Goal: Find specific page/section: Find specific page/section

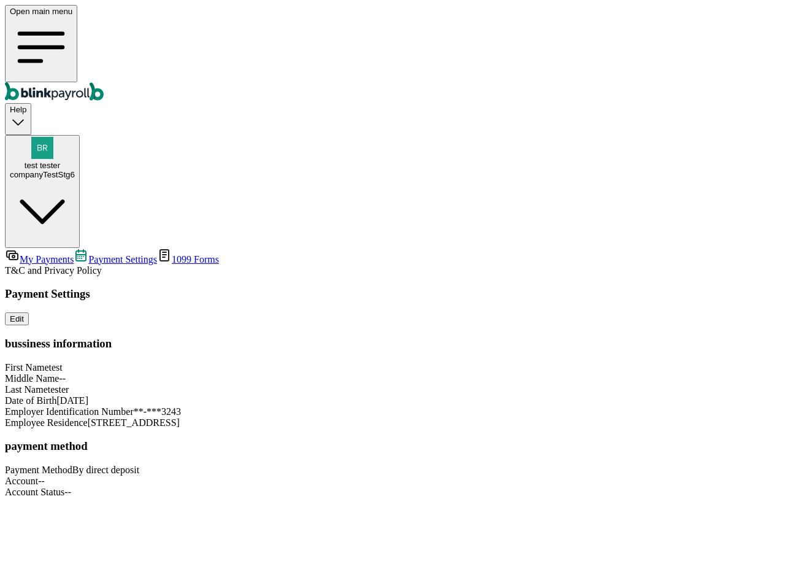
click at [74, 254] on span "My Payments" at bounding box center [47, 259] width 54 height 10
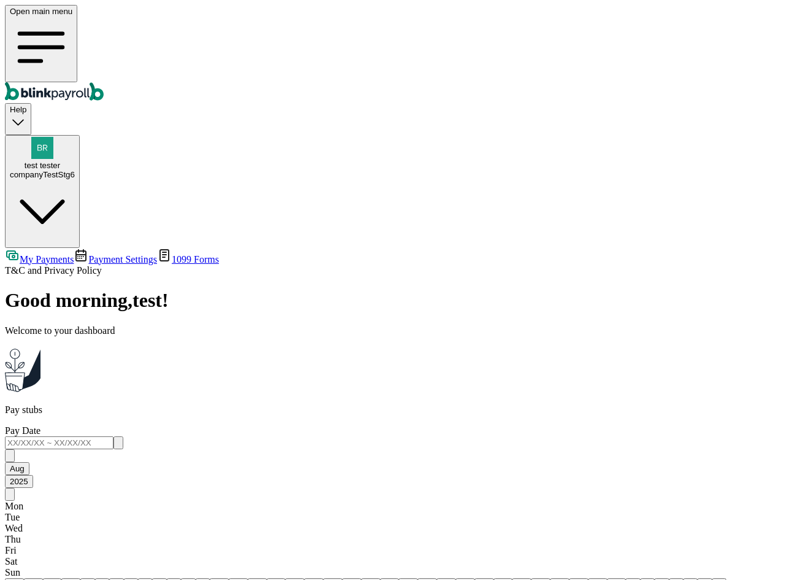
click at [88, 254] on span "Payment Settings" at bounding box center [122, 259] width 69 height 10
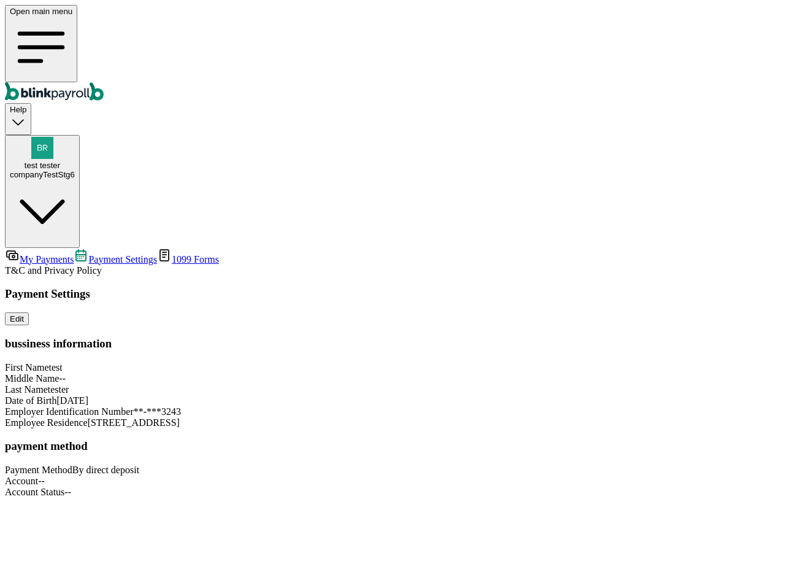
click at [61, 161] on span "test tester" at bounding box center [43, 165] width 36 height 9
click at [71, 254] on link "My Payments" at bounding box center [39, 259] width 69 height 10
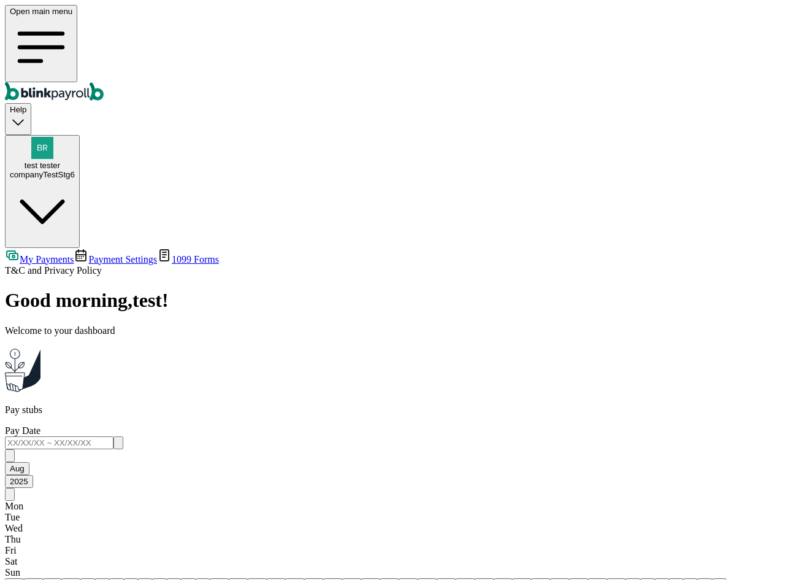
click at [88, 254] on span "Payment Settings" at bounding box center [122, 259] width 69 height 10
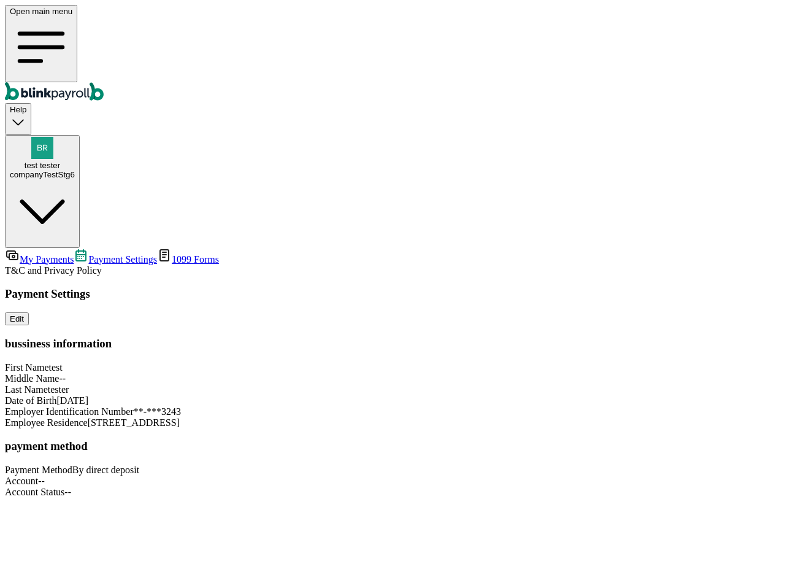
click at [172, 254] on span "1099 Forms" at bounding box center [195, 259] width 47 height 10
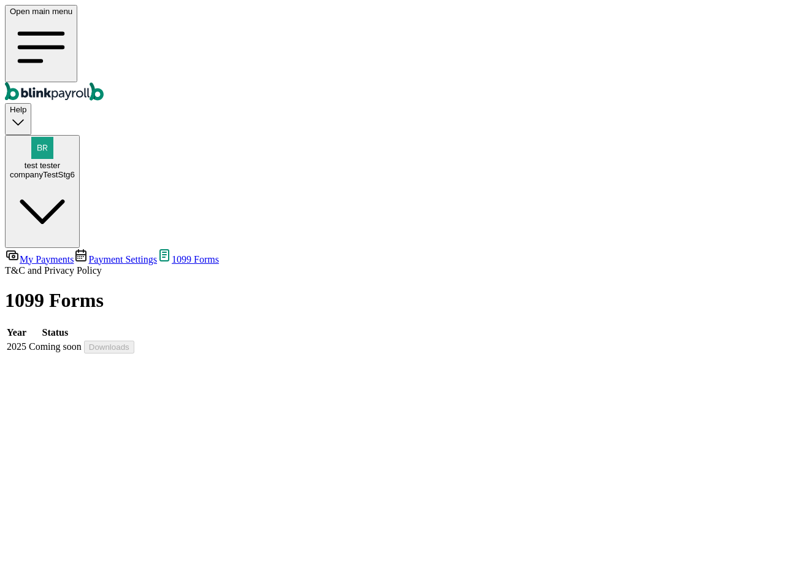
click at [74, 254] on span "My Payments" at bounding box center [47, 259] width 54 height 10
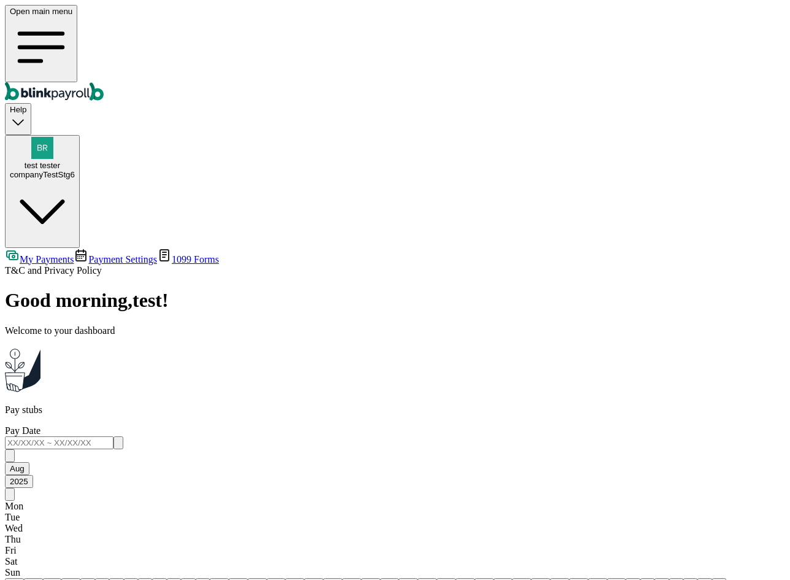
click at [272, 289] on div "Good morning , test ! Welcome to your dashboard" at bounding box center [395, 312] width 780 height 47
click at [273, 289] on div "Good morning , test ! Welcome to your dashboard" at bounding box center [395, 312] width 780 height 47
click at [274, 289] on div "Good morning , test ! Welcome to your dashboard" at bounding box center [395, 312] width 780 height 47
click at [220, 325] on p "Welcome to your dashboard" at bounding box center [395, 330] width 780 height 11
click at [233, 404] on div "Pay stubs Pay Date [DATE] Mon Tue Wed Thu Fri Sat Sun 28 29 30 31 1 2 3 4 5 6 7…" at bounding box center [395, 506] width 780 height 204
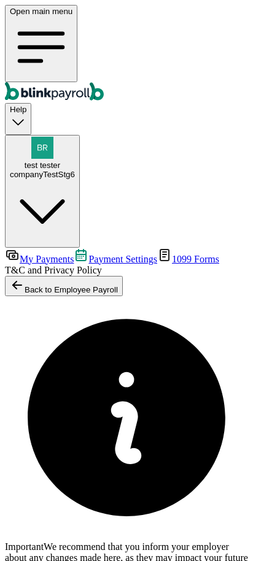
click at [225, 276] on div "Back to Employee Payroll Important We recommend that you inform your employer a…" at bounding box center [126, 440] width 243 height 329
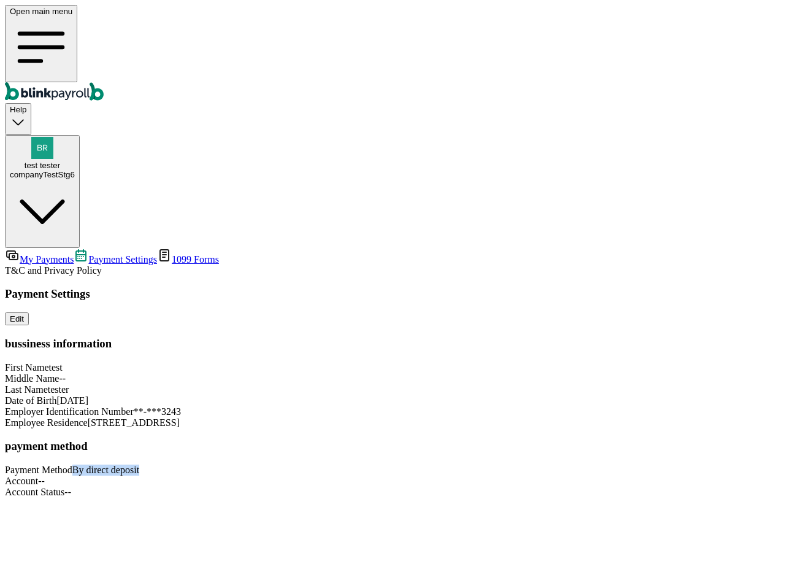
drag, startPoint x: 515, startPoint y: 412, endPoint x: 678, endPoint y: 431, distance: 164.8
click at [677, 431] on div "Payment Settings Edit bussiness information First Name test Middle Name -- Last…" at bounding box center [395, 392] width 780 height 210
click at [172, 254] on span "1099 Forms" at bounding box center [195, 259] width 47 height 10
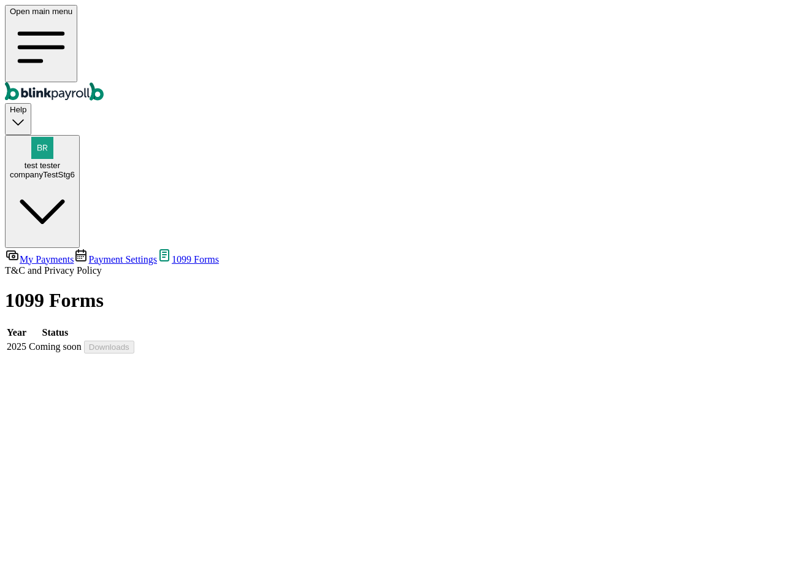
click at [172, 254] on span "1099 Forms" at bounding box center [195, 259] width 47 height 10
click at [64, 254] on span "My Payments" at bounding box center [47, 259] width 54 height 10
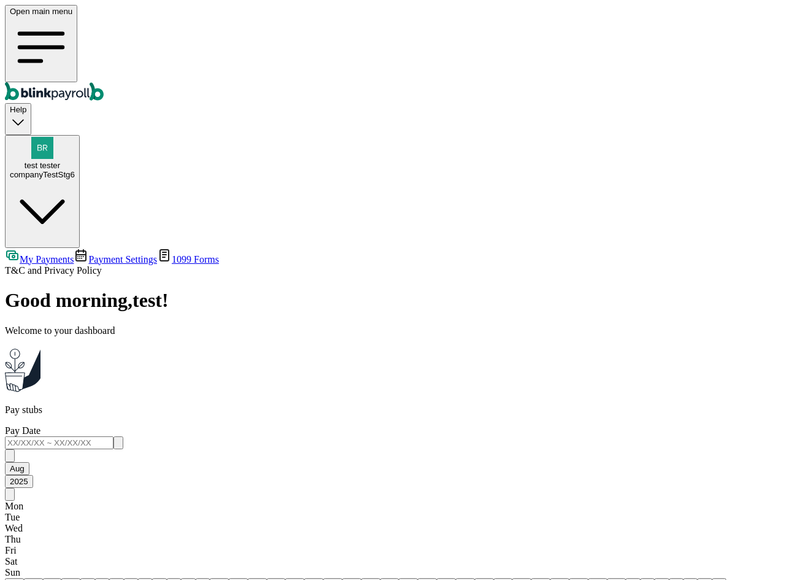
click at [75, 170] on div "companyTestStg6" at bounding box center [42, 174] width 65 height 9
